Goal: Information Seeking & Learning: Find specific fact

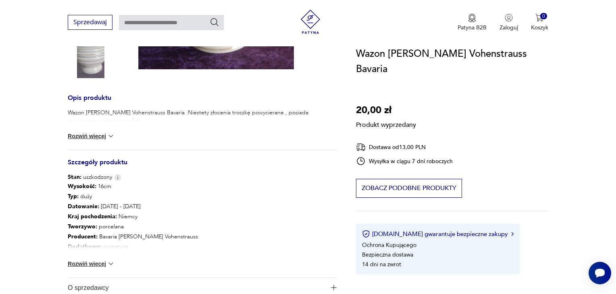
click at [96, 267] on button "Rozwiń więcej" at bounding box center [91, 264] width 47 height 8
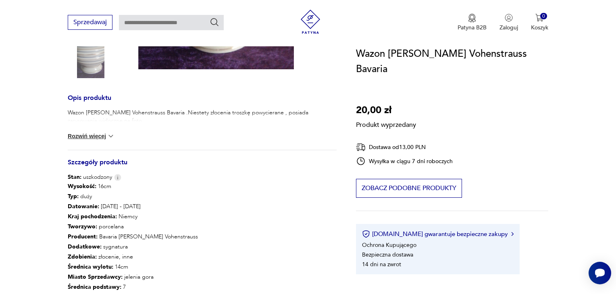
drag, startPoint x: 98, startPoint y: 235, endPoint x: 205, endPoint y: 236, distance: 106.9
click at [198, 236] on div "Wysokość : 16cm Typ : duży Datowanie : 1917 - 1932 Kraj pochodzenia : Niemcy Tw…" at bounding box center [133, 242] width 130 height 121
copy p "Bavaria [PERSON_NAME] Vohenstrauss"
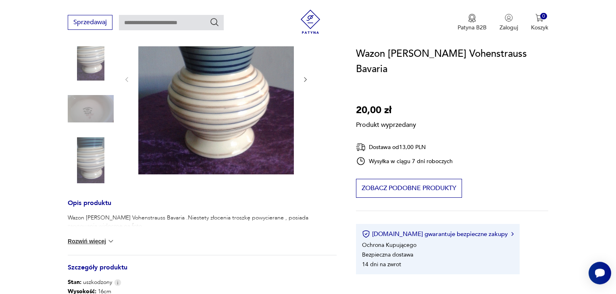
scroll to position [127, 0]
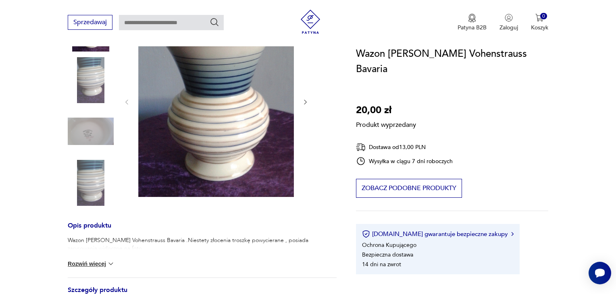
click at [310, 100] on div "Produkt wyprzedany Opis produktu Wazon Johann Seltmann Vohenstrauss Bavaria .Ni…" at bounding box center [202, 251] width 269 height 491
